Goal: Task Accomplishment & Management: Use online tool/utility

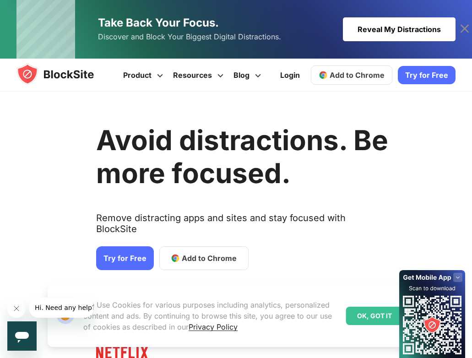
click at [200, 253] on span "Add to Chrome" at bounding box center [209, 258] width 55 height 11
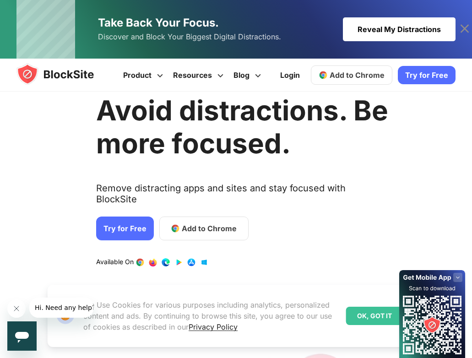
scroll to position [46, 0]
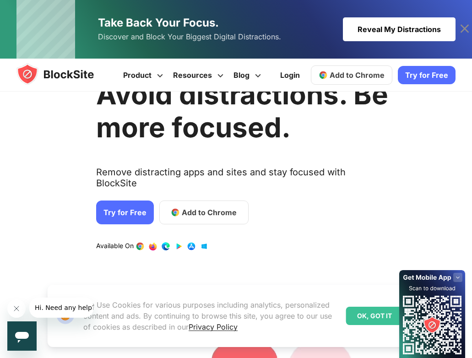
click at [164, 242] on link "1 / 4" at bounding box center [165, 246] width 9 height 9
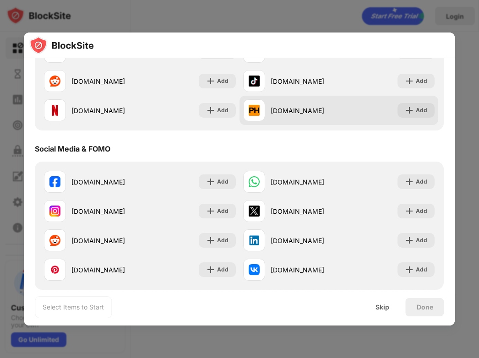
scroll to position [183, 0]
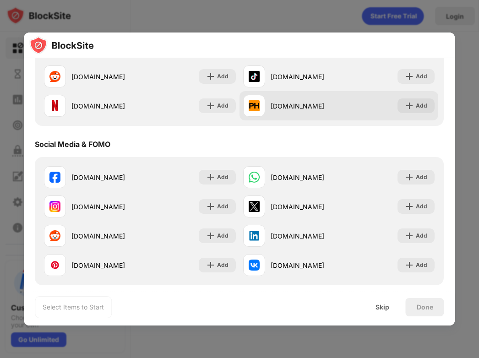
click at [278, 105] on div "pornhub.com" at bounding box center [304, 106] width 68 height 10
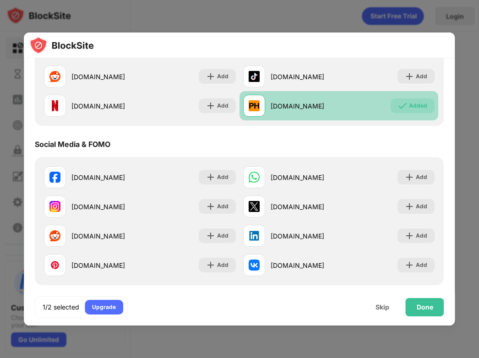
click at [304, 103] on div "pornhub.com" at bounding box center [304, 106] width 68 height 10
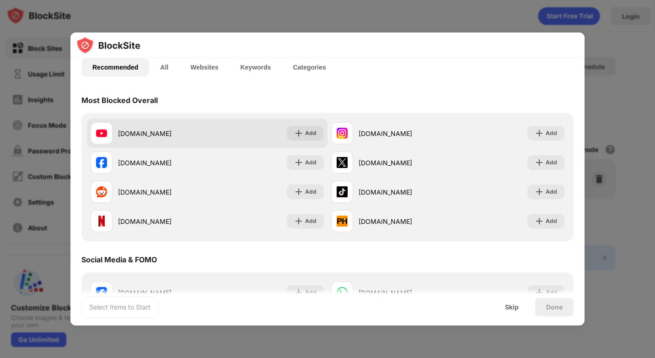
scroll to position [92, 0]
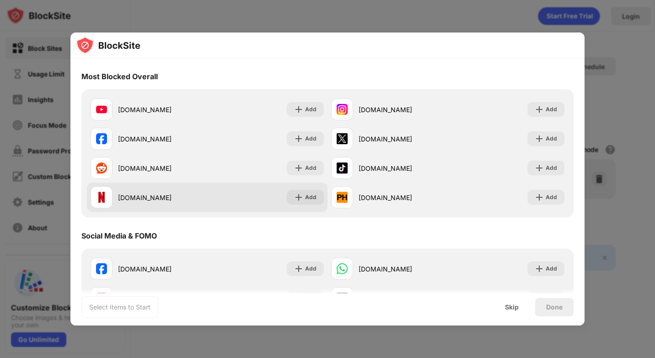
click at [226, 190] on div "netflix.com Add" at bounding box center [207, 197] width 241 height 29
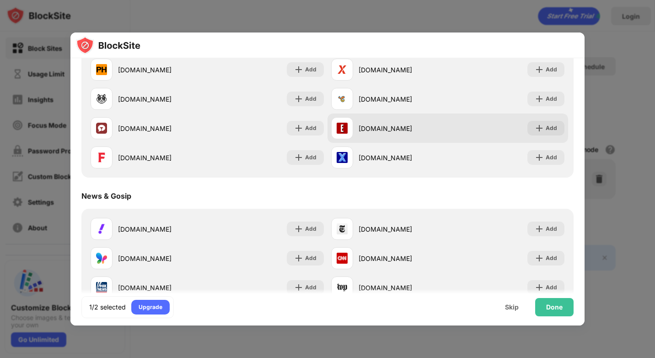
scroll to position [412, 0]
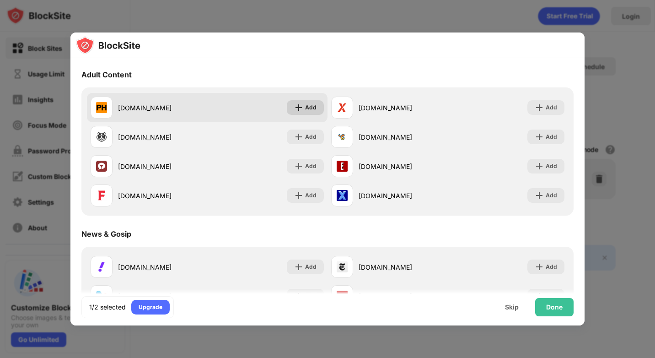
click at [306, 108] on div "Add" at bounding box center [310, 107] width 11 height 9
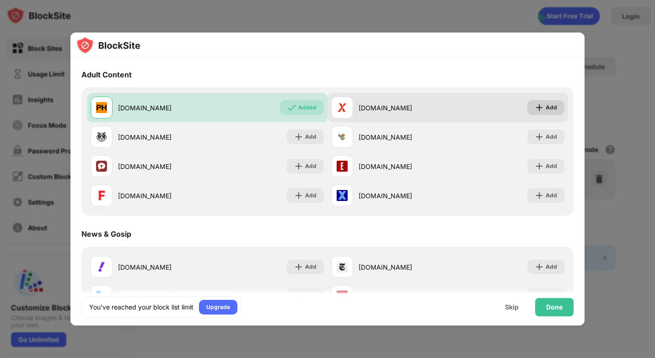
click at [478, 108] on div "Add" at bounding box center [551, 107] width 11 height 9
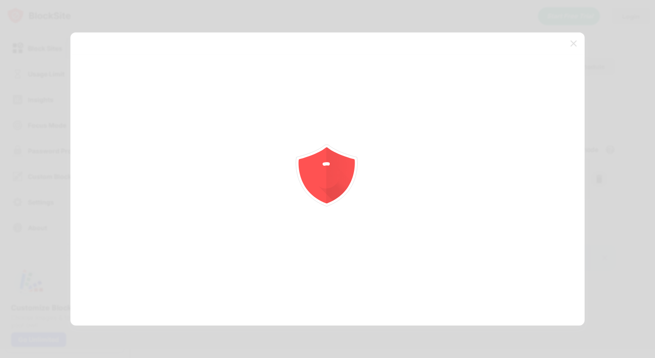
click at [478, 136] on div at bounding box center [327, 179] width 655 height 358
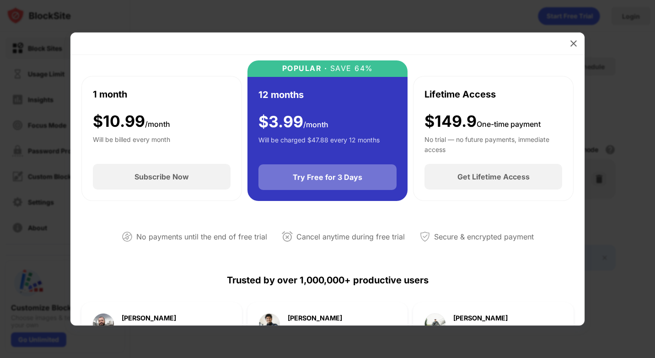
click at [332, 178] on div "Try Free for 3 Days" at bounding box center [328, 177] width 70 height 9
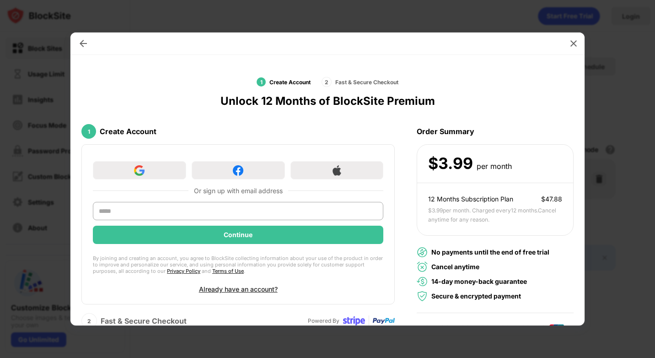
click at [478, 46] on img at bounding box center [573, 43] width 9 height 9
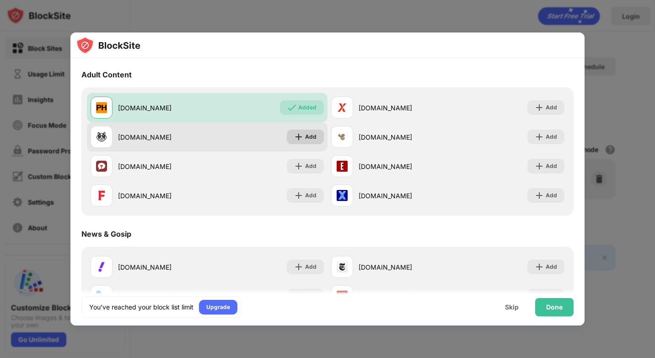
click at [308, 139] on div "Add" at bounding box center [310, 136] width 11 height 9
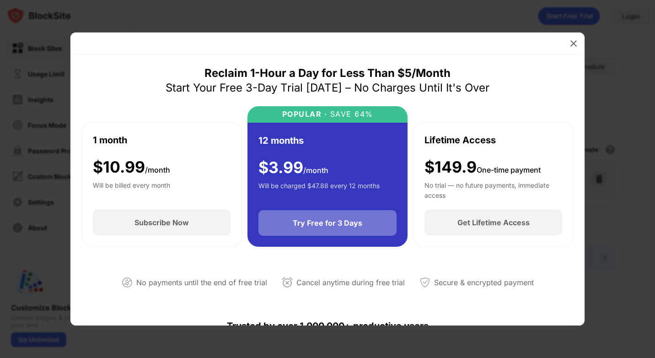
click at [365, 229] on div "Try Free for 3 Days" at bounding box center [328, 223] width 139 height 26
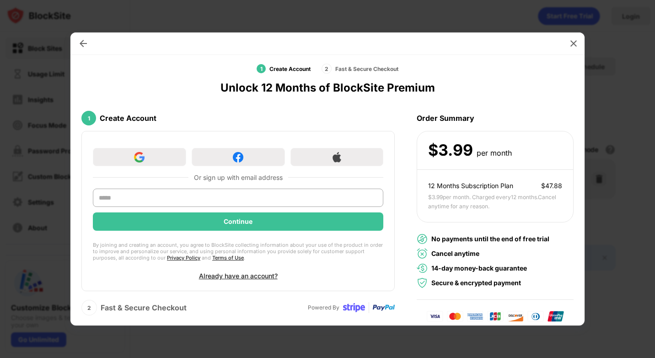
scroll to position [21, 0]
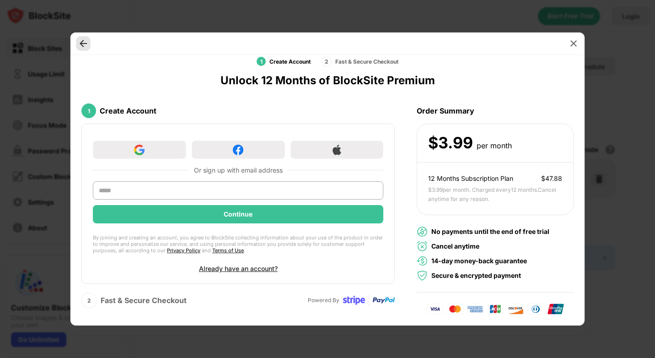
click at [82, 43] on img at bounding box center [83, 43] width 9 height 9
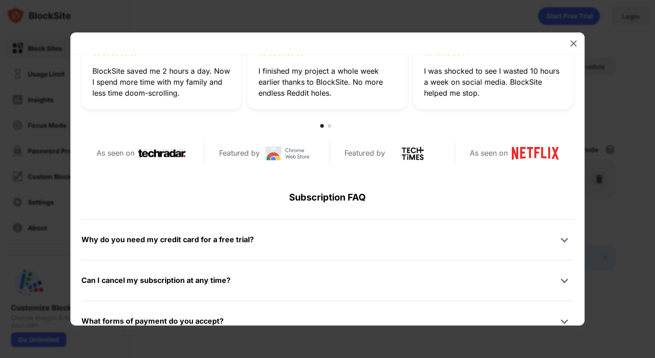
scroll to position [436, 0]
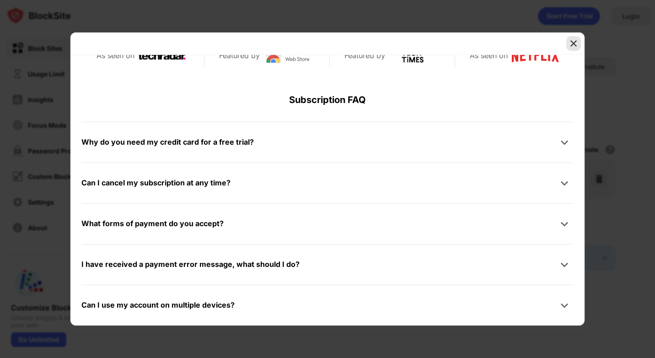
click at [478, 43] on img at bounding box center [573, 43] width 9 height 9
